Goal: Information Seeking & Learning: Learn about a topic

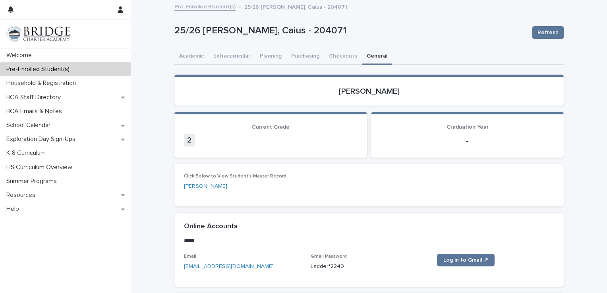
click at [41, 72] on p "Pre-Enrolled Student(s)" at bounding box center [39, 70] width 73 height 8
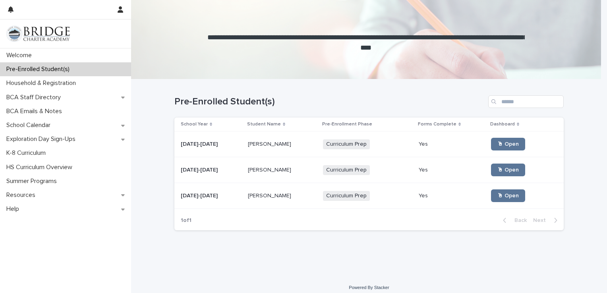
click at [279, 176] on div "[PERSON_NAME] [PERSON_NAME]" at bounding box center [282, 170] width 69 height 13
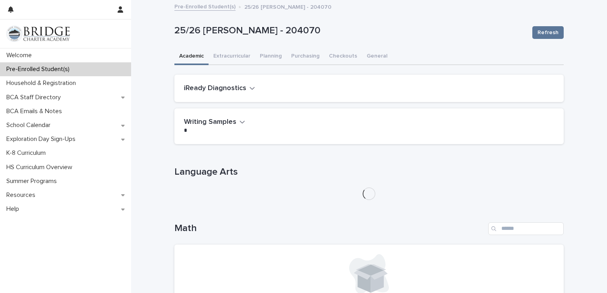
click at [216, 10] on link "Pre-Enrolled Student(s)" at bounding box center [205, 6] width 61 height 9
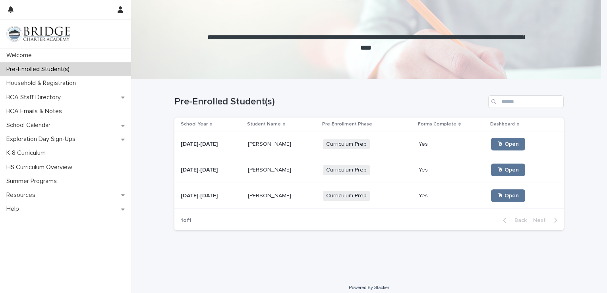
click at [286, 169] on p at bounding box center [282, 170] width 69 height 7
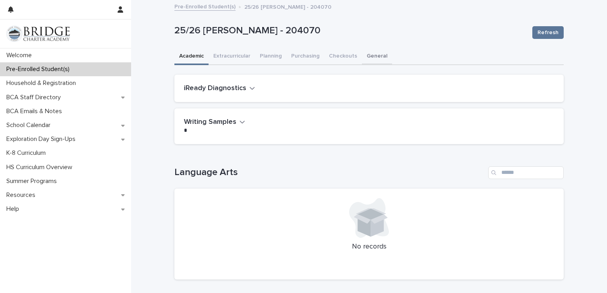
click at [365, 52] on button "General" at bounding box center [377, 57] width 30 height 17
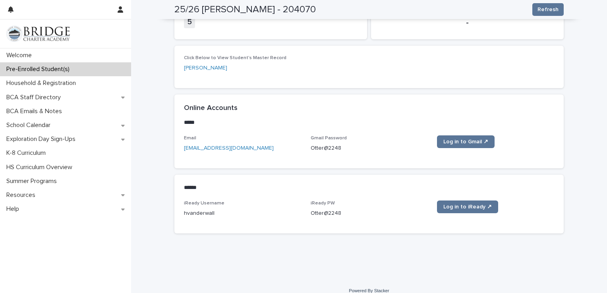
scroll to position [122, 0]
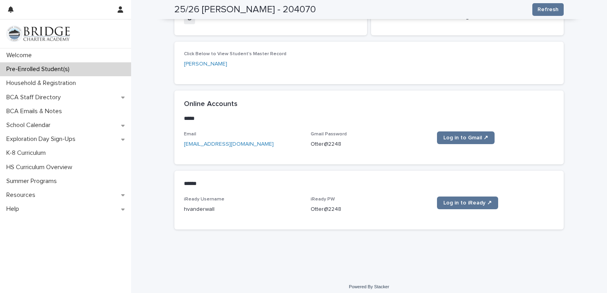
click at [202, 209] on p "hvanderwall" at bounding box center [242, 210] width 117 height 8
copy p "hvanderwall"
click at [320, 211] on p "Otter@2248" at bounding box center [369, 210] width 117 height 8
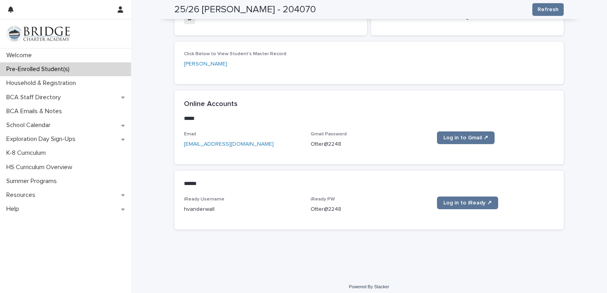
drag, startPoint x: 320, startPoint y: 211, endPoint x: 346, endPoint y: 212, distance: 25.8
click at [346, 212] on p "Otter@2248" at bounding box center [369, 210] width 117 height 8
drag, startPoint x: 341, startPoint y: 211, endPoint x: 309, endPoint y: 211, distance: 32.2
click at [311, 211] on p "Otter@2248" at bounding box center [369, 210] width 117 height 8
copy div "Otter@2248 Log in to iReady ↗ Loading... Saving…"
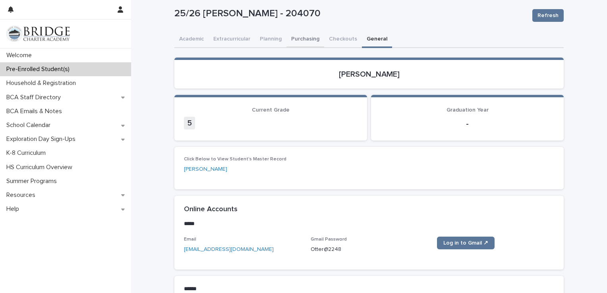
scroll to position [3, 0]
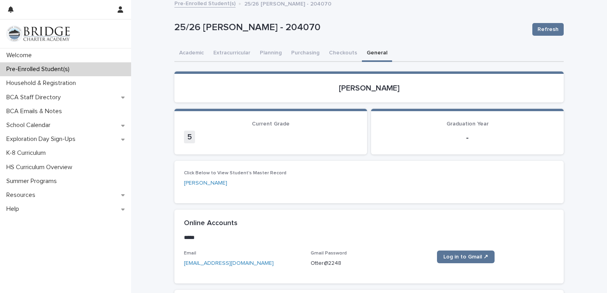
click at [68, 72] on p "Pre-Enrolled Student(s)" at bounding box center [39, 70] width 73 height 8
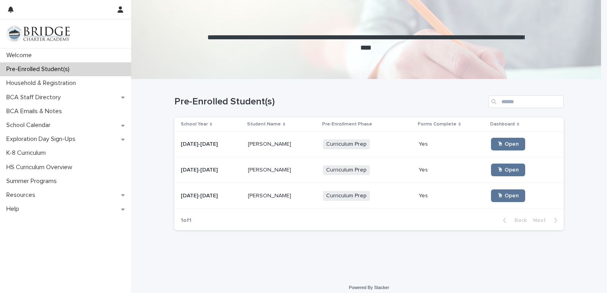
click at [248, 147] on p "[PERSON_NAME]" at bounding box center [270, 144] width 45 height 8
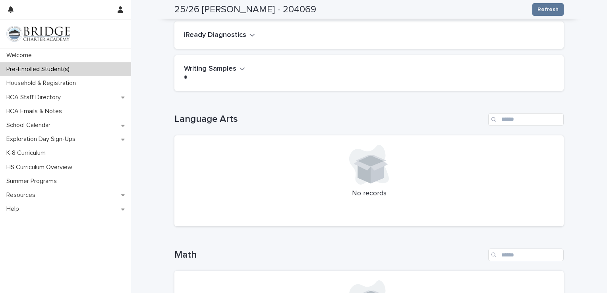
scroll to position [40, 0]
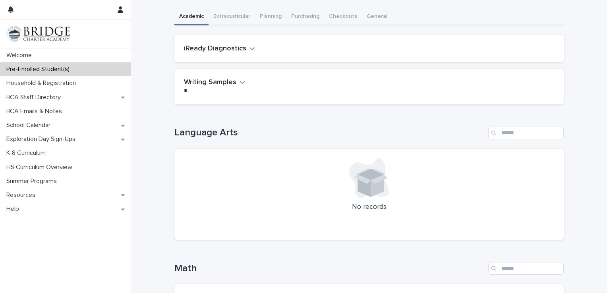
click at [239, 46] on h2 "iReady Diagnostics" at bounding box center [215, 49] width 62 height 9
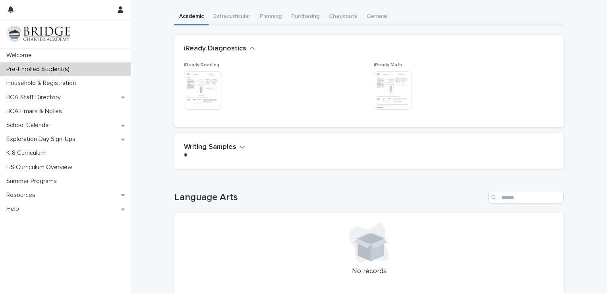
click at [236, 49] on h2 "iReady Diagnostics" at bounding box center [215, 49] width 62 height 9
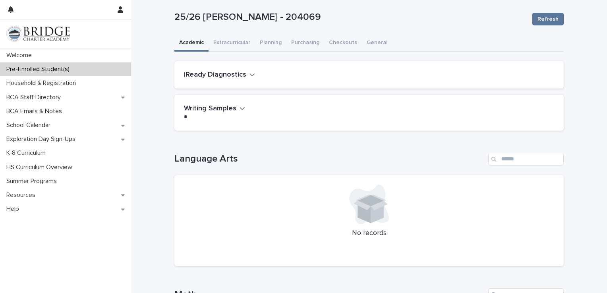
scroll to position [0, 0]
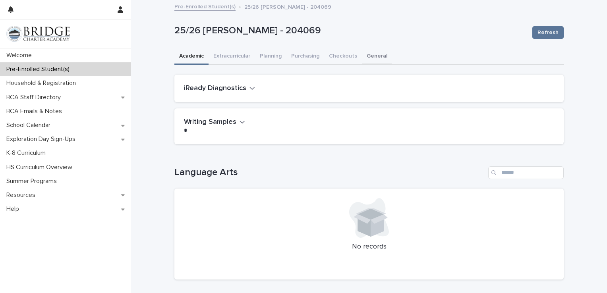
click at [363, 49] on button "General" at bounding box center [377, 57] width 30 height 17
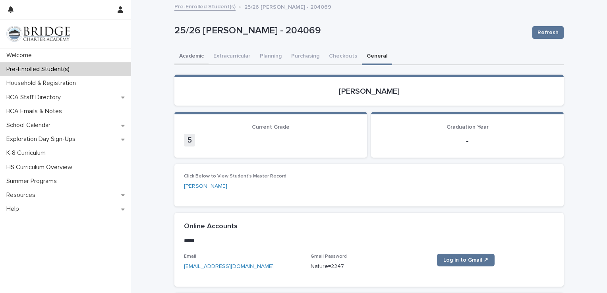
click at [194, 59] on button "Academic" at bounding box center [192, 57] width 34 height 17
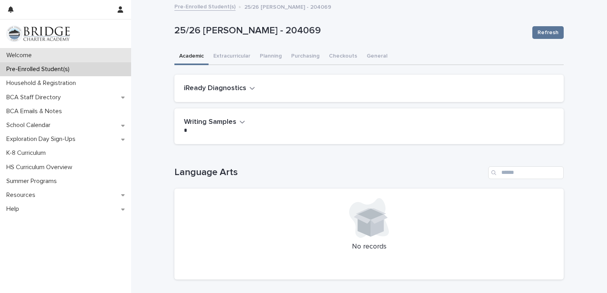
click at [68, 54] on div "Welcome" at bounding box center [65, 56] width 131 height 14
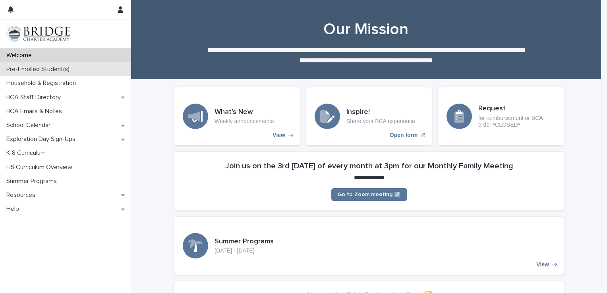
click at [54, 71] on p "Pre-Enrolled Student(s)" at bounding box center [39, 70] width 73 height 8
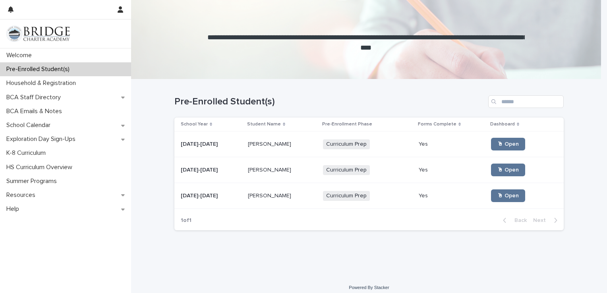
click at [208, 136] on td "[DATE]-[DATE] [DATE]-[DATE]" at bounding box center [210, 145] width 70 height 26
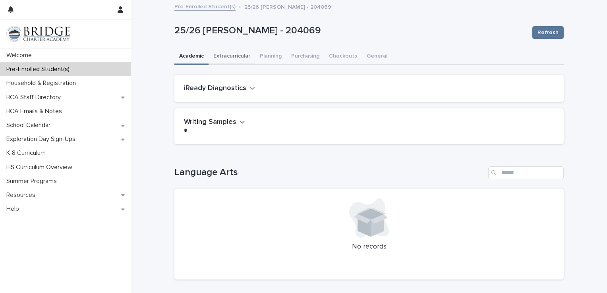
click at [229, 53] on button "Extracurricular" at bounding box center [232, 57] width 47 height 17
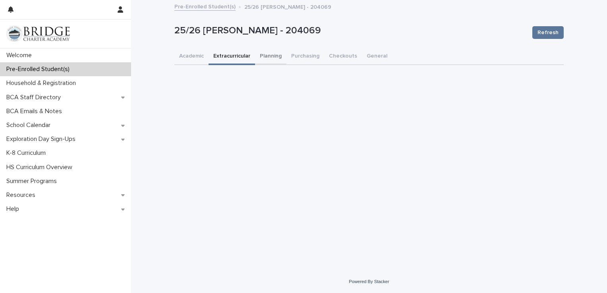
click at [270, 57] on button "Planning" at bounding box center [270, 57] width 31 height 17
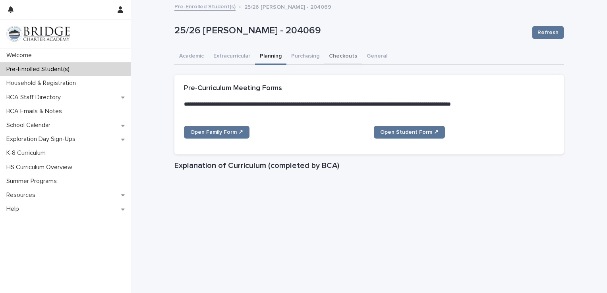
click at [335, 56] on button "Checkouts" at bounding box center [343, 57] width 38 height 17
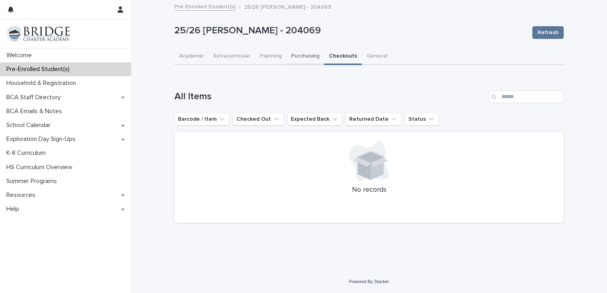
click at [303, 53] on button "Purchasing" at bounding box center [306, 57] width 38 height 17
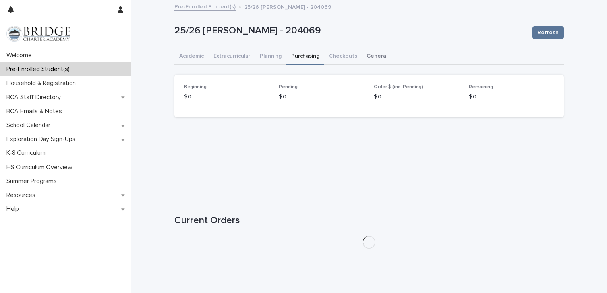
click at [368, 56] on button "General" at bounding box center [377, 57] width 30 height 17
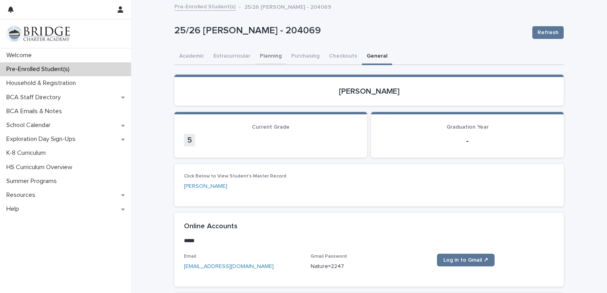
click at [275, 58] on button "Planning" at bounding box center [270, 57] width 31 height 17
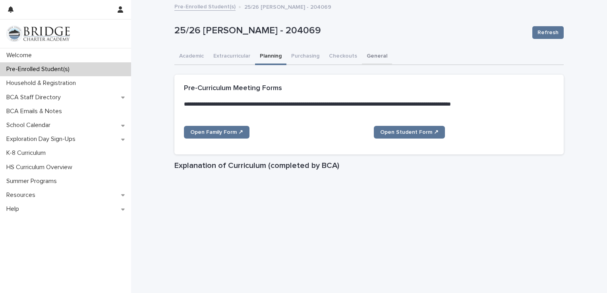
click at [362, 58] on button "General" at bounding box center [377, 57] width 30 height 17
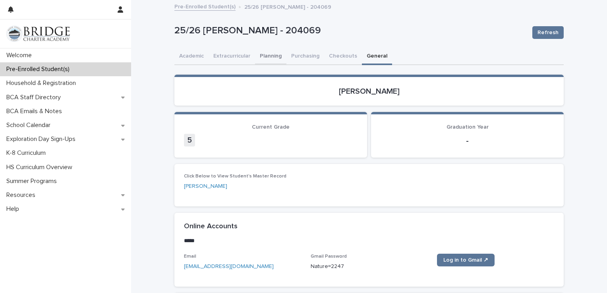
click at [256, 58] on button "Planning" at bounding box center [270, 57] width 31 height 17
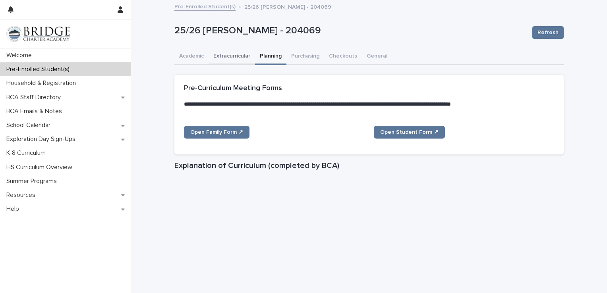
click at [215, 58] on button "Extracurricular" at bounding box center [232, 57] width 47 height 17
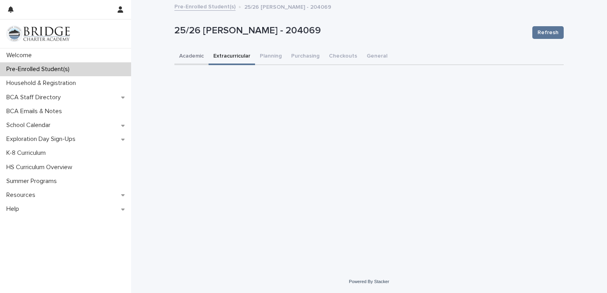
click at [189, 57] on button "Academic" at bounding box center [192, 57] width 34 height 17
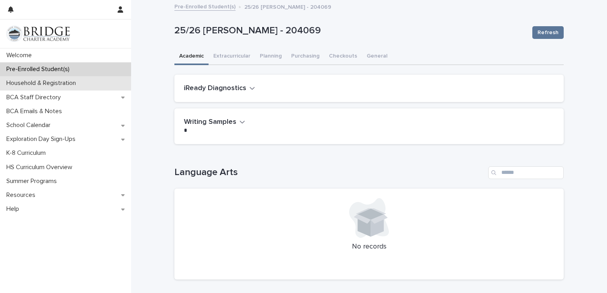
click at [79, 81] on p "Household & Registration" at bounding box center [42, 84] width 79 height 8
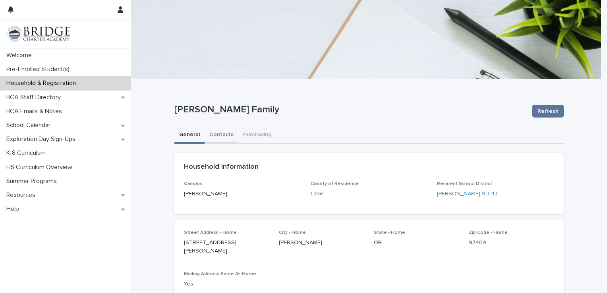
click at [221, 134] on button "Contacts" at bounding box center [222, 135] width 34 height 17
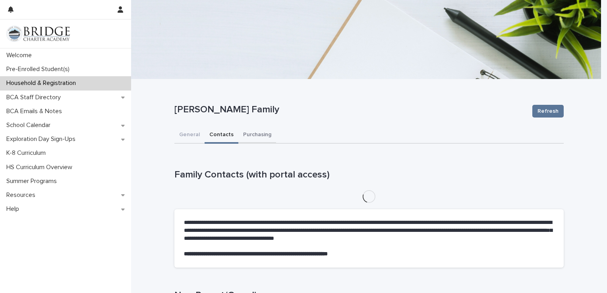
click at [256, 136] on button "Purchasing" at bounding box center [258, 135] width 38 height 17
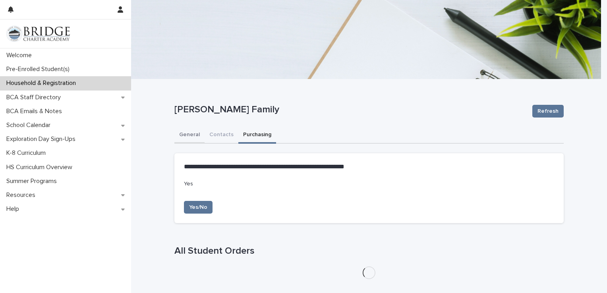
click at [183, 131] on button "General" at bounding box center [190, 135] width 30 height 17
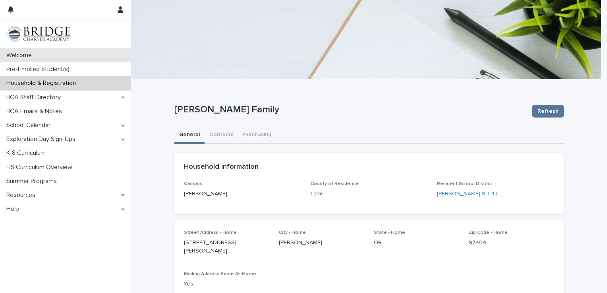
click at [47, 53] on div "Welcome" at bounding box center [65, 56] width 131 height 14
